Goal: Task Accomplishment & Management: Use online tool/utility

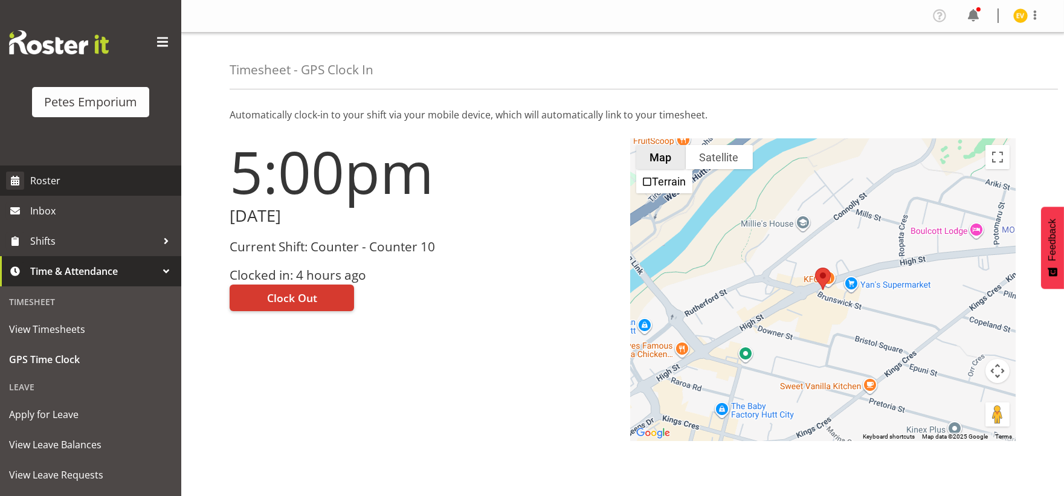
click at [89, 166] on link "Roster" at bounding box center [90, 181] width 181 height 30
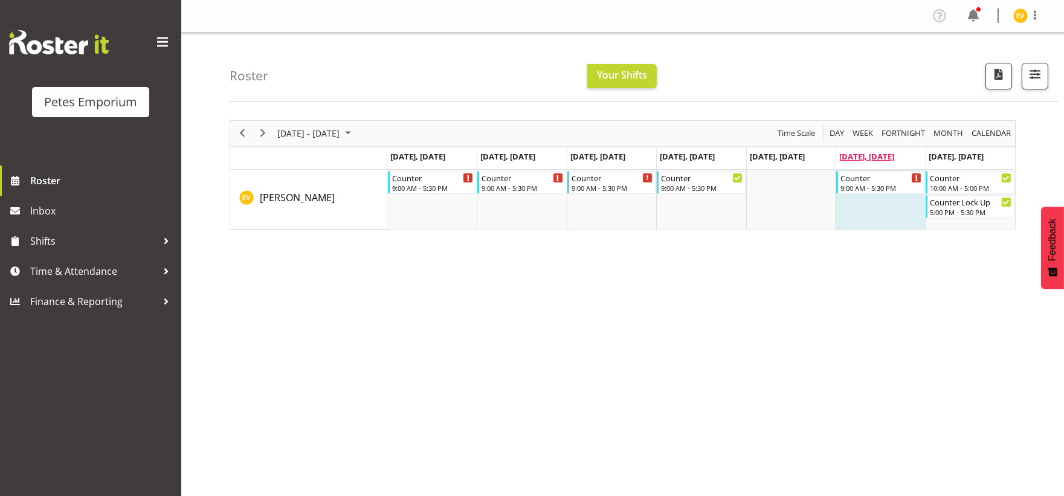
click at [873, 158] on span "[DATE], [DATE]" at bounding box center [866, 156] width 55 height 11
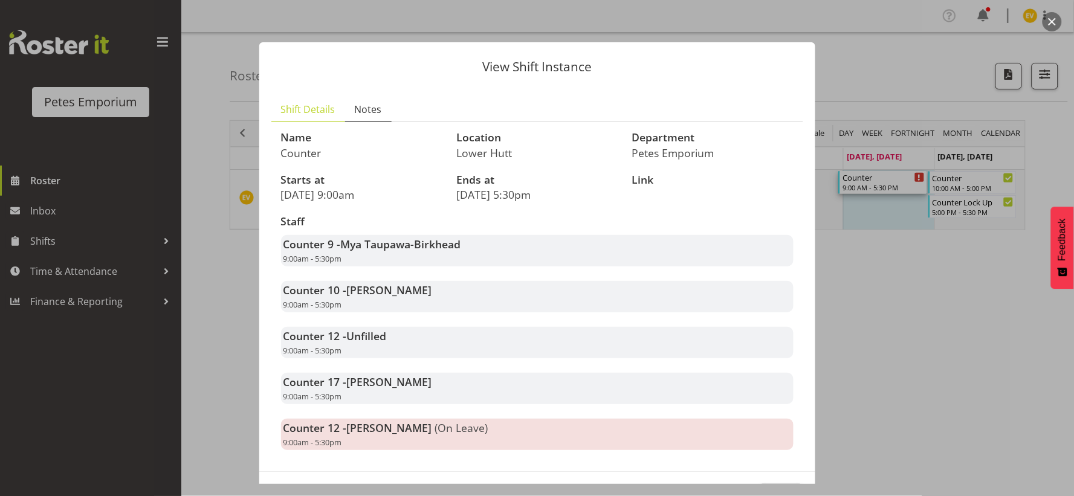
click at [378, 98] on link "Notes" at bounding box center [368, 109] width 47 height 25
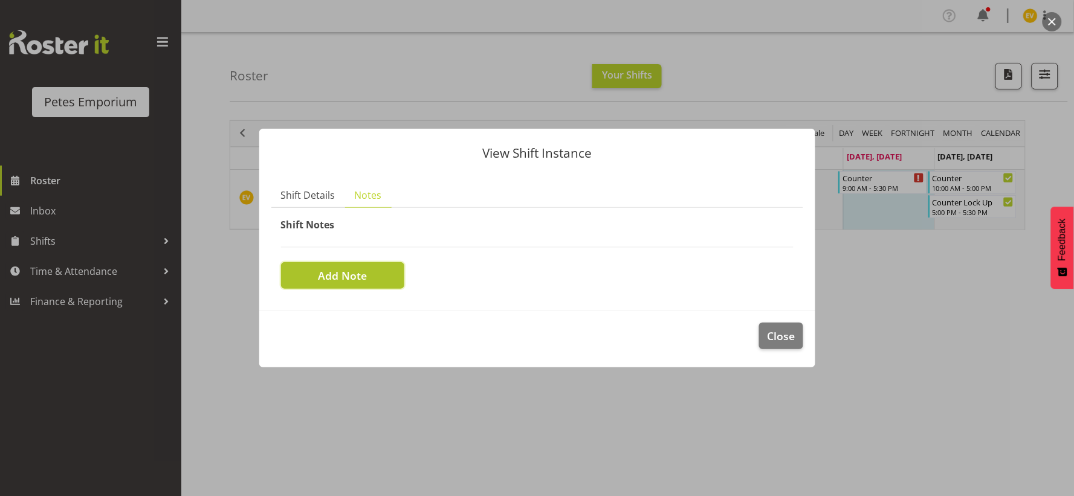
click at [352, 276] on span "Add Note" at bounding box center [342, 276] width 49 height 16
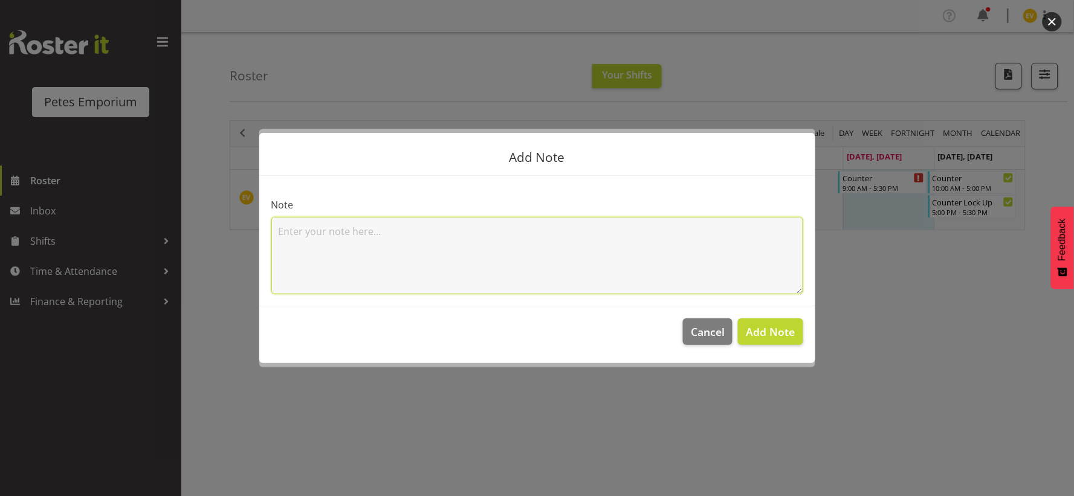
click at [364, 236] on textarea at bounding box center [537, 255] width 532 height 77
type textarea "Had to leave a 5pm to pick something up before it closes. [PERSON_NAME]"
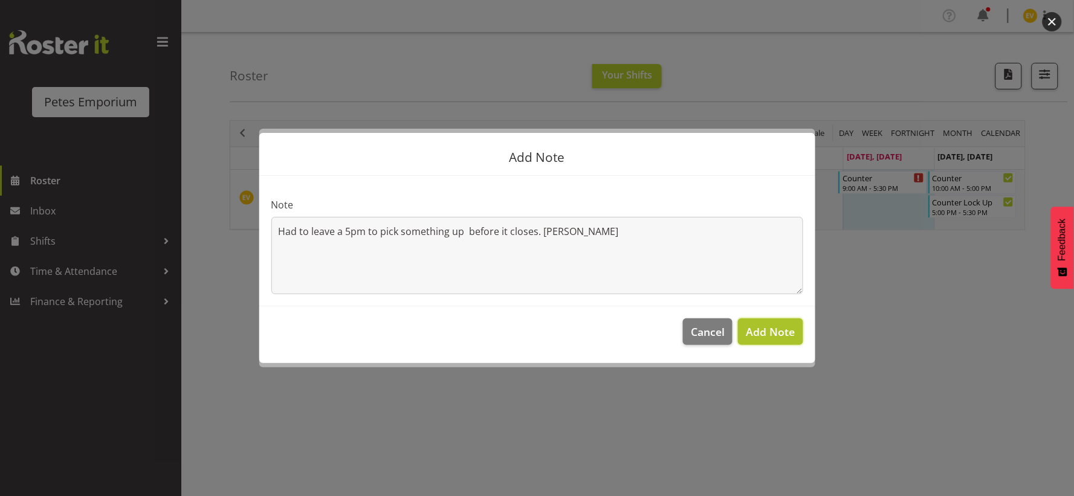
click at [772, 333] on span "Add Note" at bounding box center [770, 331] width 49 height 15
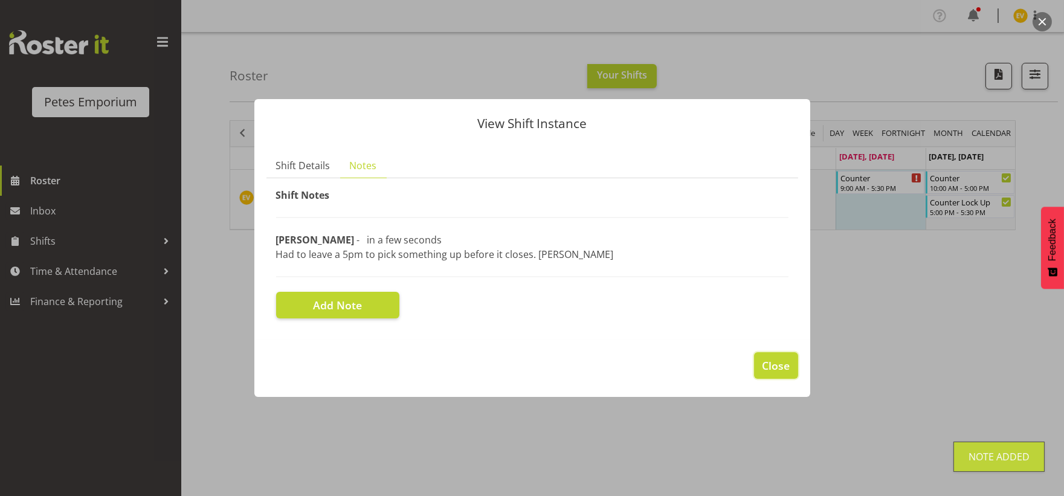
click at [777, 369] on span "Close" at bounding box center [776, 366] width 28 height 16
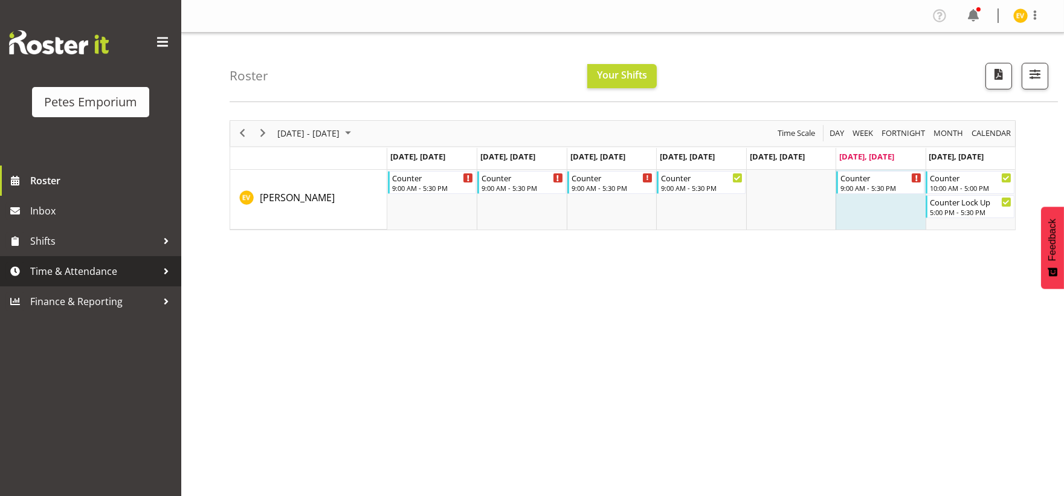
click at [59, 275] on span "Time & Attendance" at bounding box center [93, 271] width 127 height 18
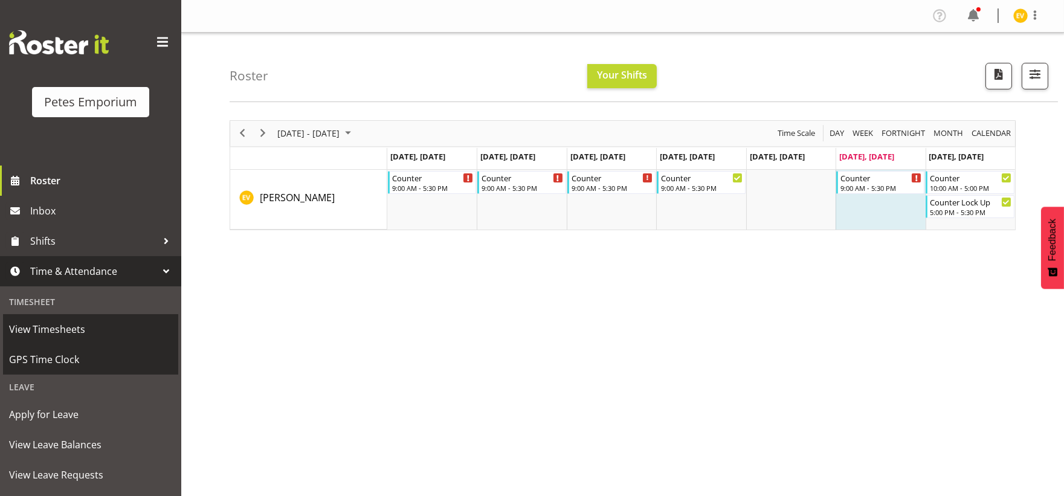
click at [59, 353] on span "GPS Time Clock" at bounding box center [90, 359] width 163 height 18
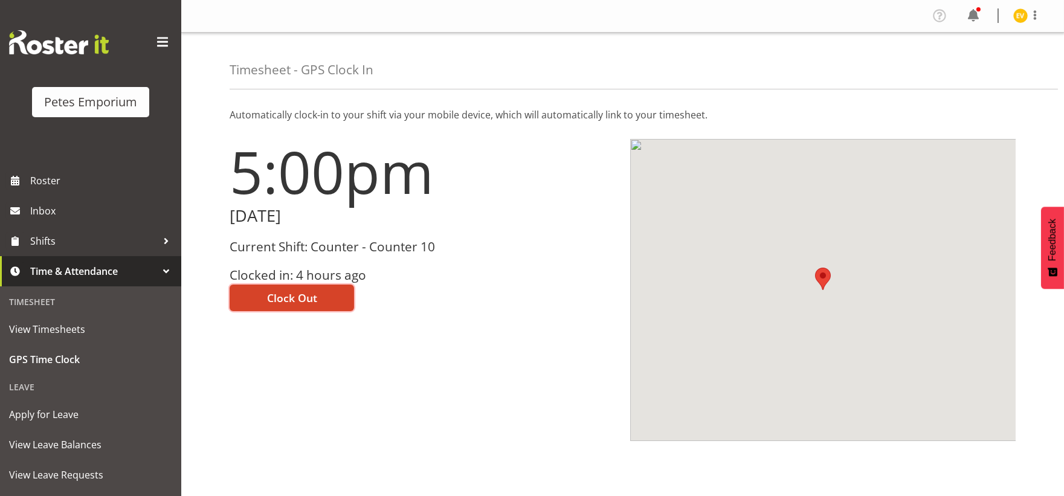
click at [268, 298] on span "Clock Out" at bounding box center [292, 298] width 50 height 16
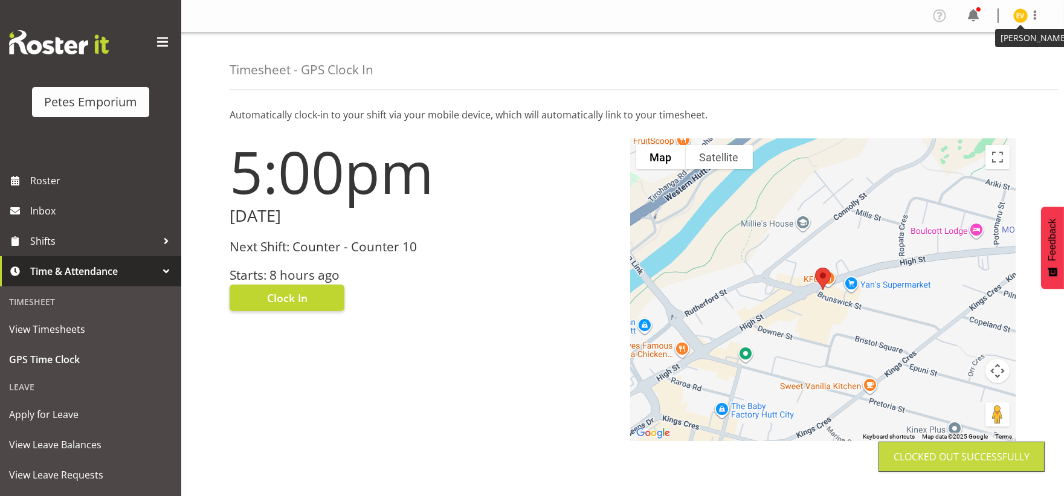
click at [1024, 19] on img at bounding box center [1020, 15] width 15 height 15
click at [993, 74] on link "Log Out" at bounding box center [984, 64] width 116 height 22
